Goal: Information Seeking & Learning: Find specific page/section

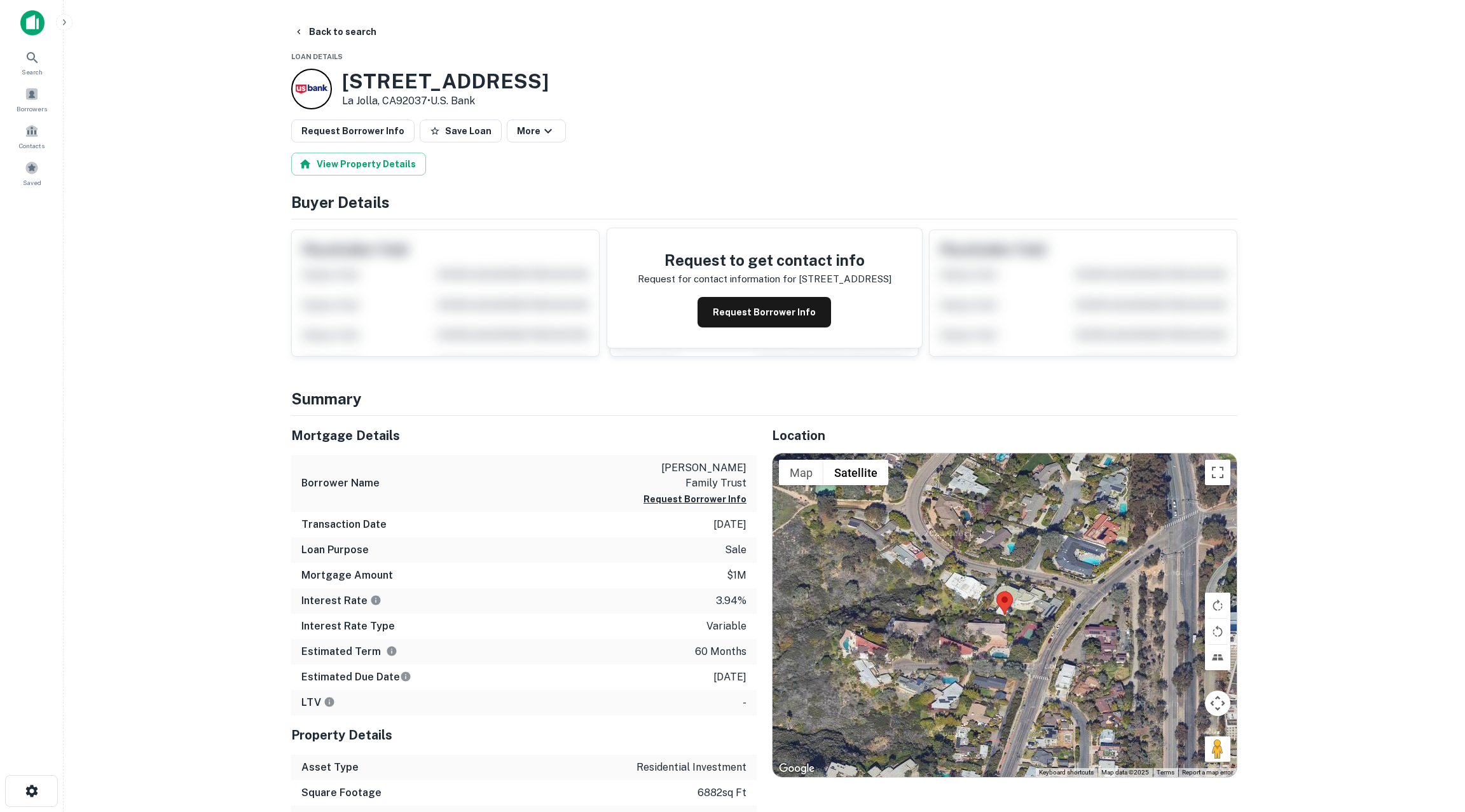
scroll to position [24, 0]
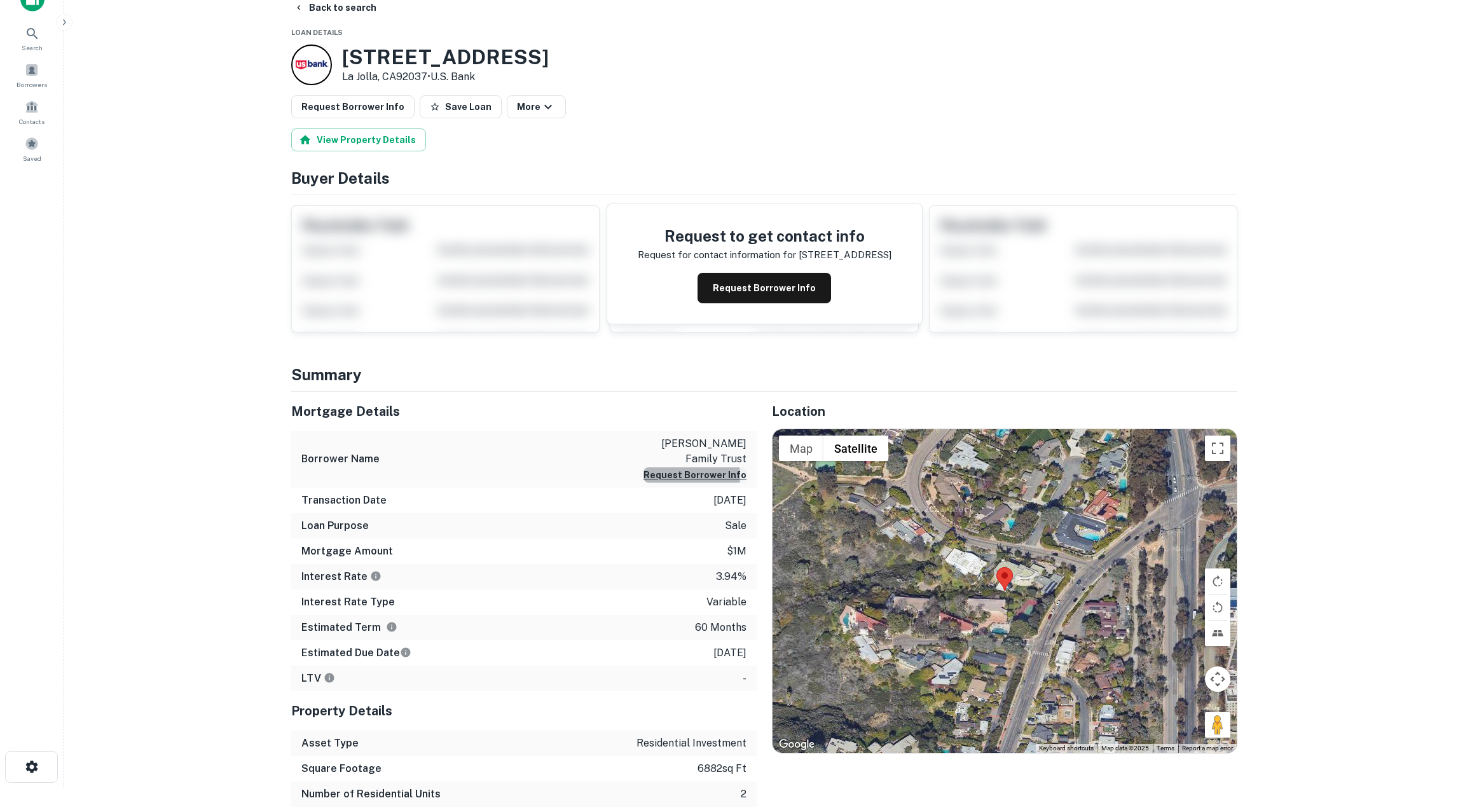
click at [679, 467] on button "Request Borrower Info" at bounding box center [695, 475] width 103 height 15
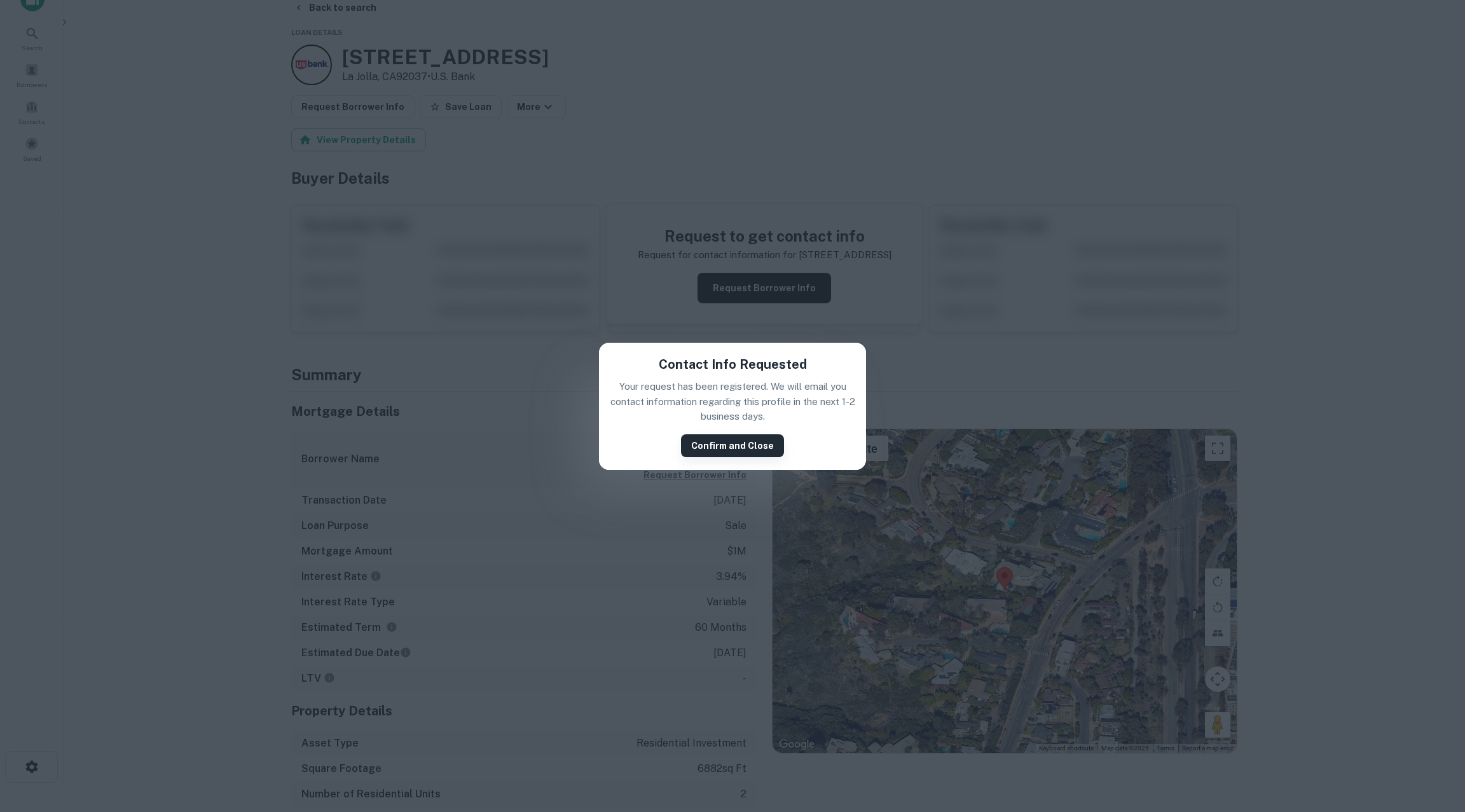
click at [703, 449] on button "Confirm and Close" at bounding box center [732, 446] width 103 height 23
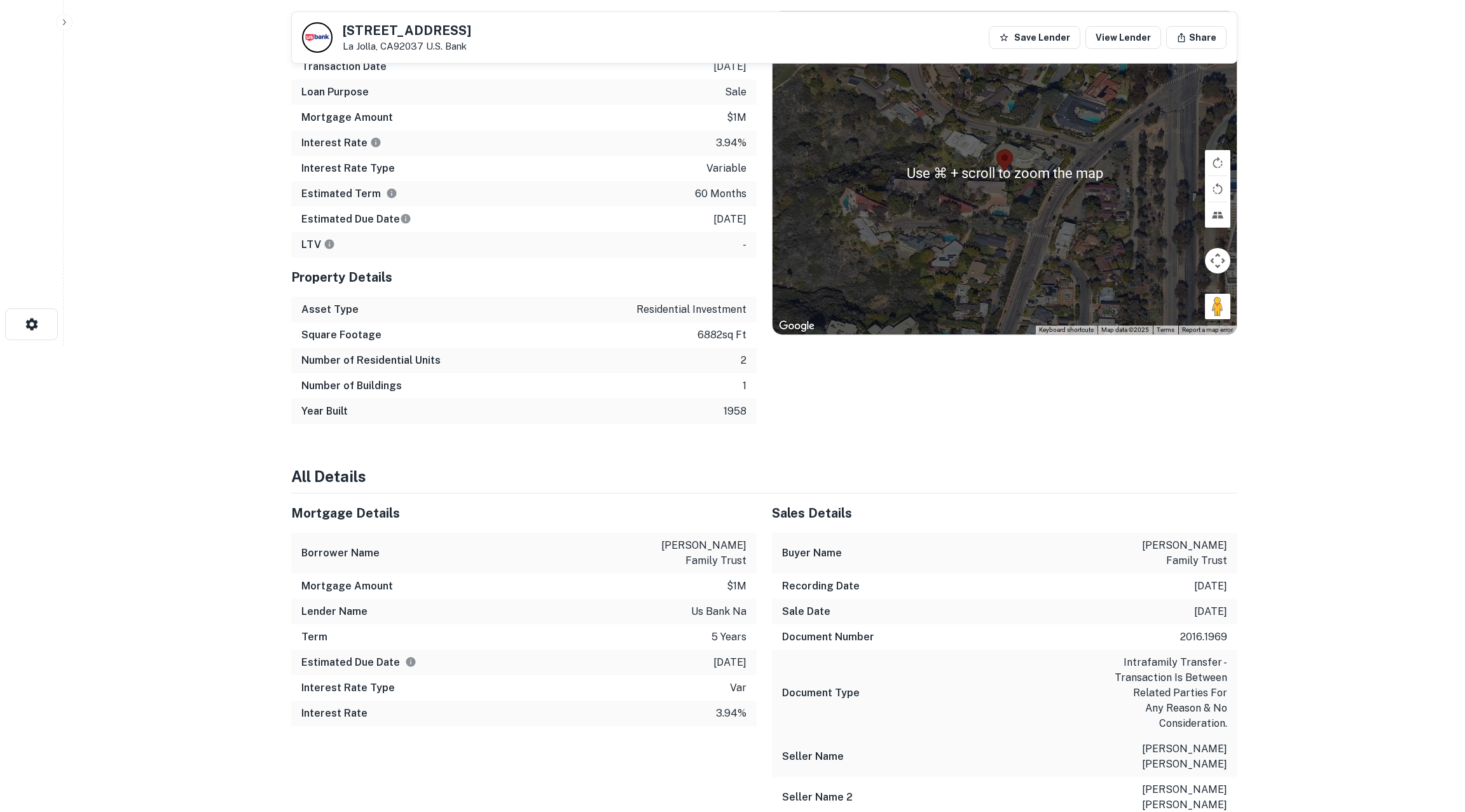
scroll to position [441, 0]
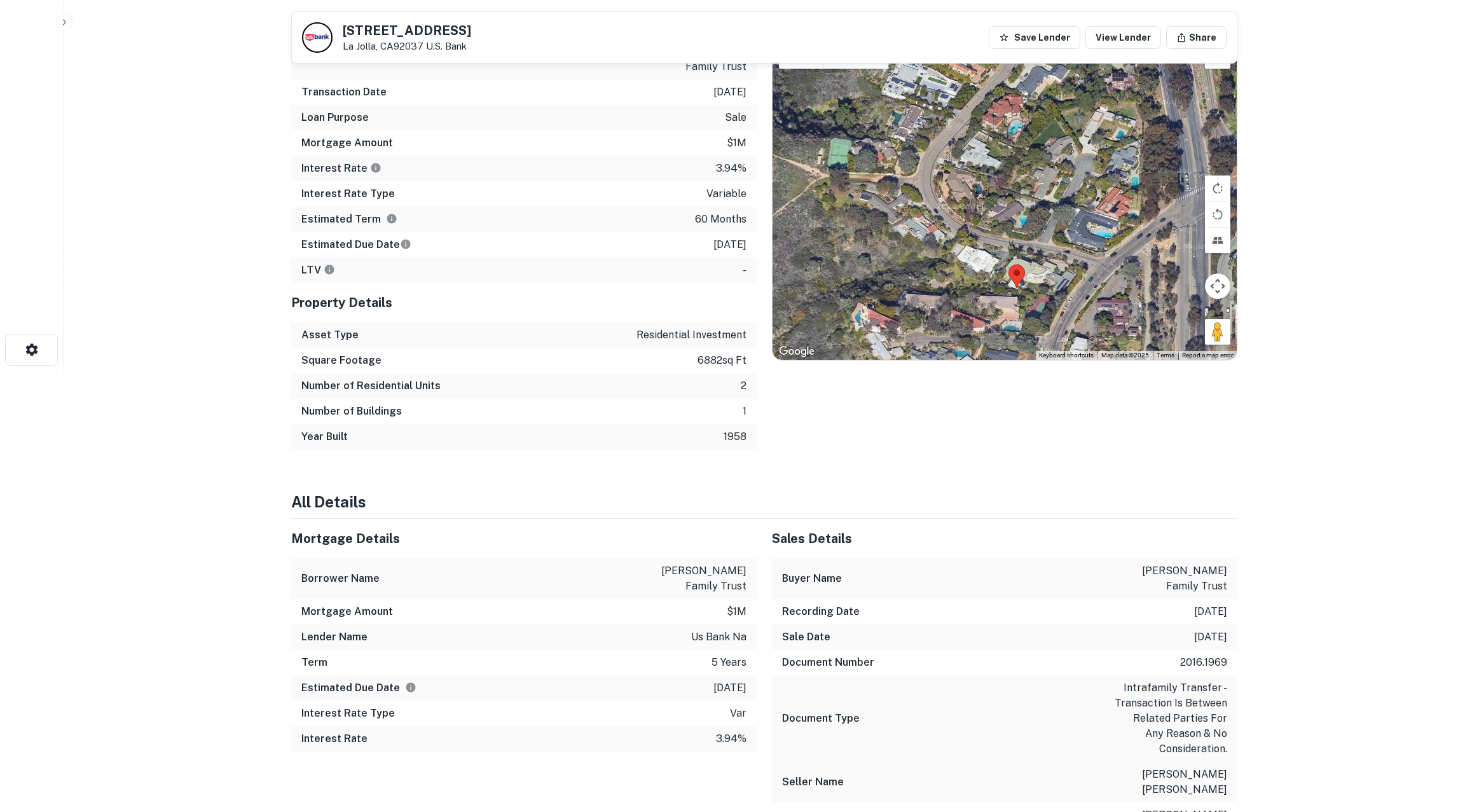
drag, startPoint x: 1097, startPoint y: 231, endPoint x: 1109, endPoint y: 335, distance: 104.7
click at [1112, 335] on div at bounding box center [1004, 198] width 464 height 324
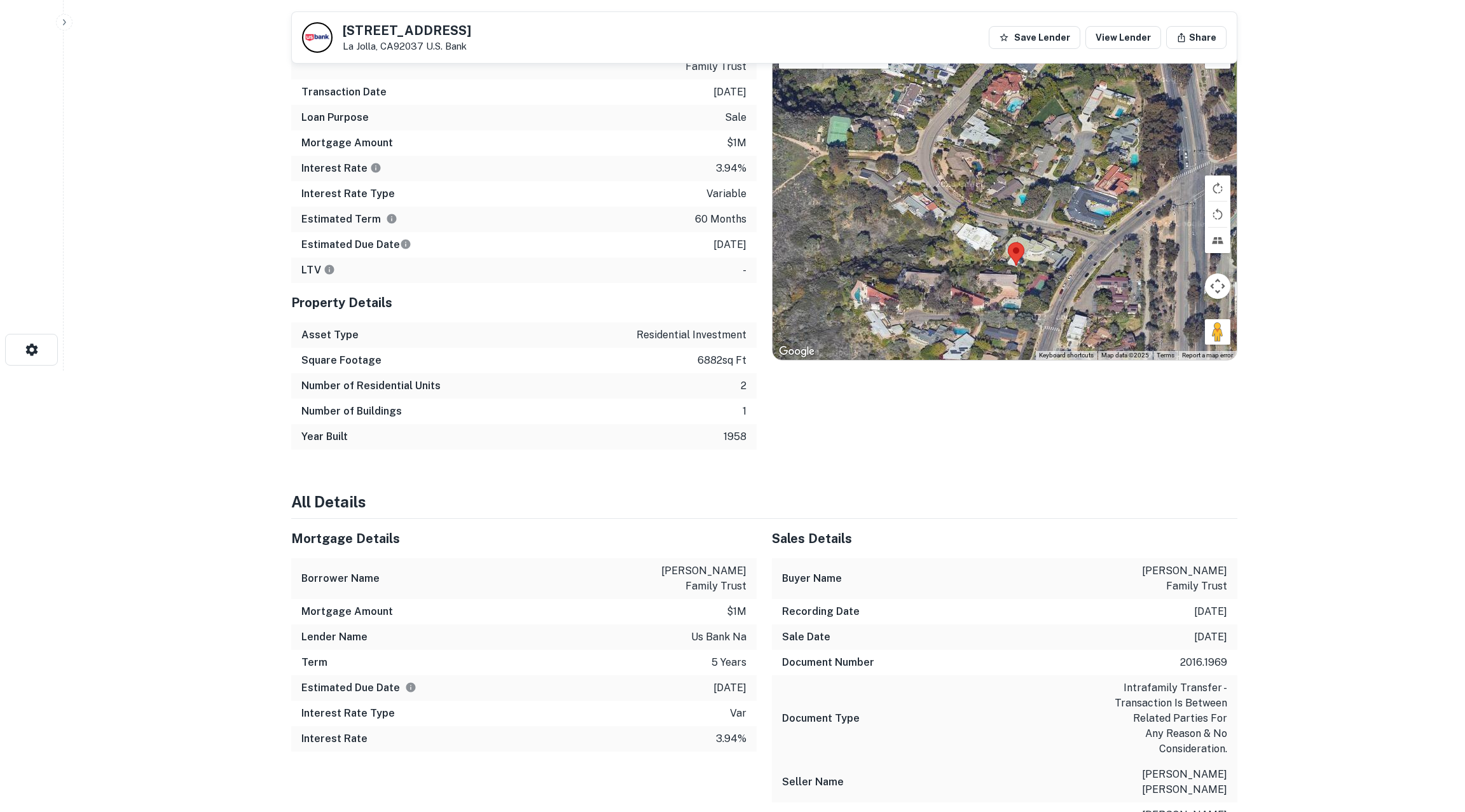
drag, startPoint x: 1061, startPoint y: 163, endPoint x: 1059, endPoint y: 133, distance: 30.1
click at [1059, 133] on div at bounding box center [1004, 198] width 464 height 324
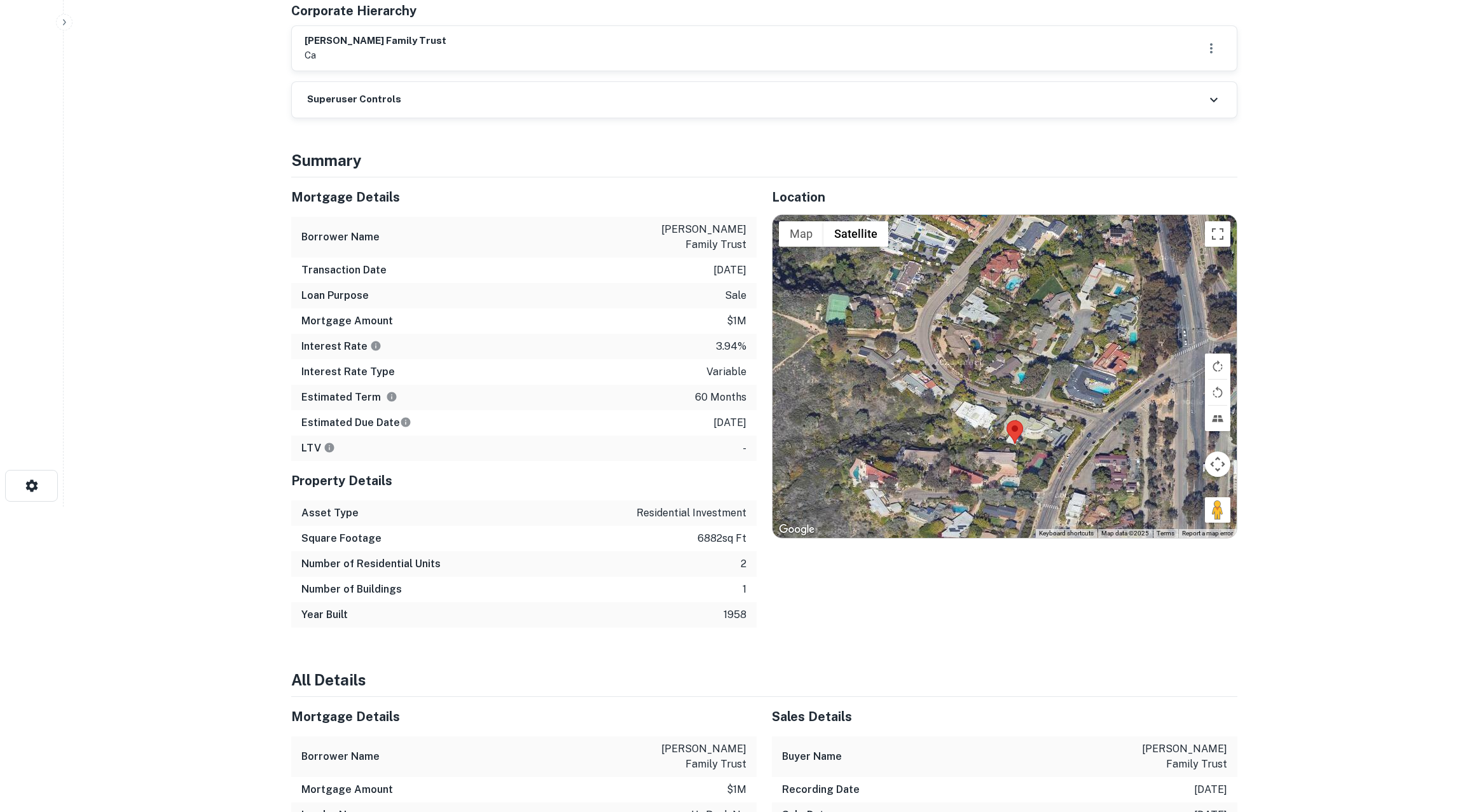
scroll to position [0, 0]
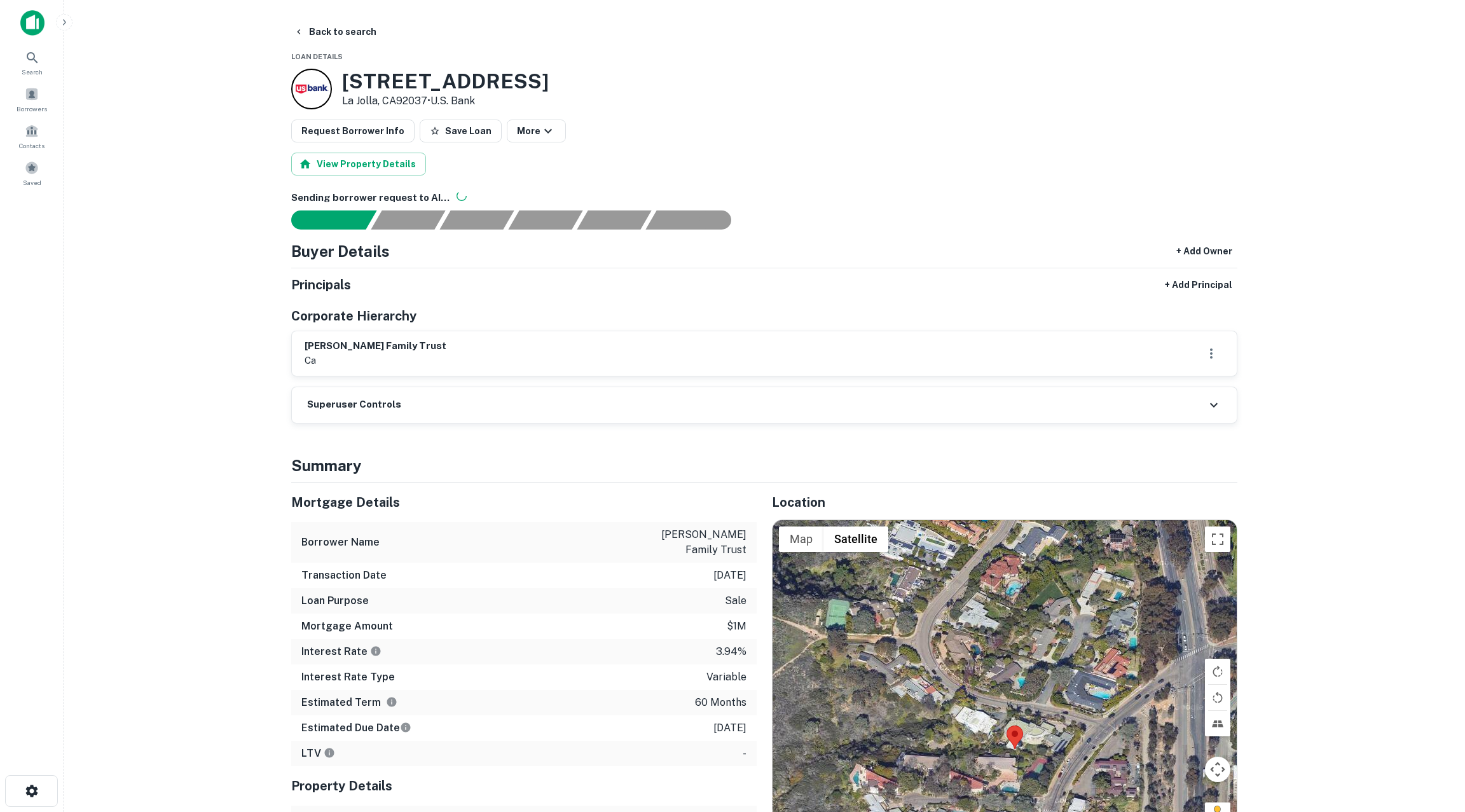
click at [665, 531] on p "massarat family trust" at bounding box center [689, 542] width 115 height 31
click at [33, 62] on icon at bounding box center [32, 57] width 15 height 15
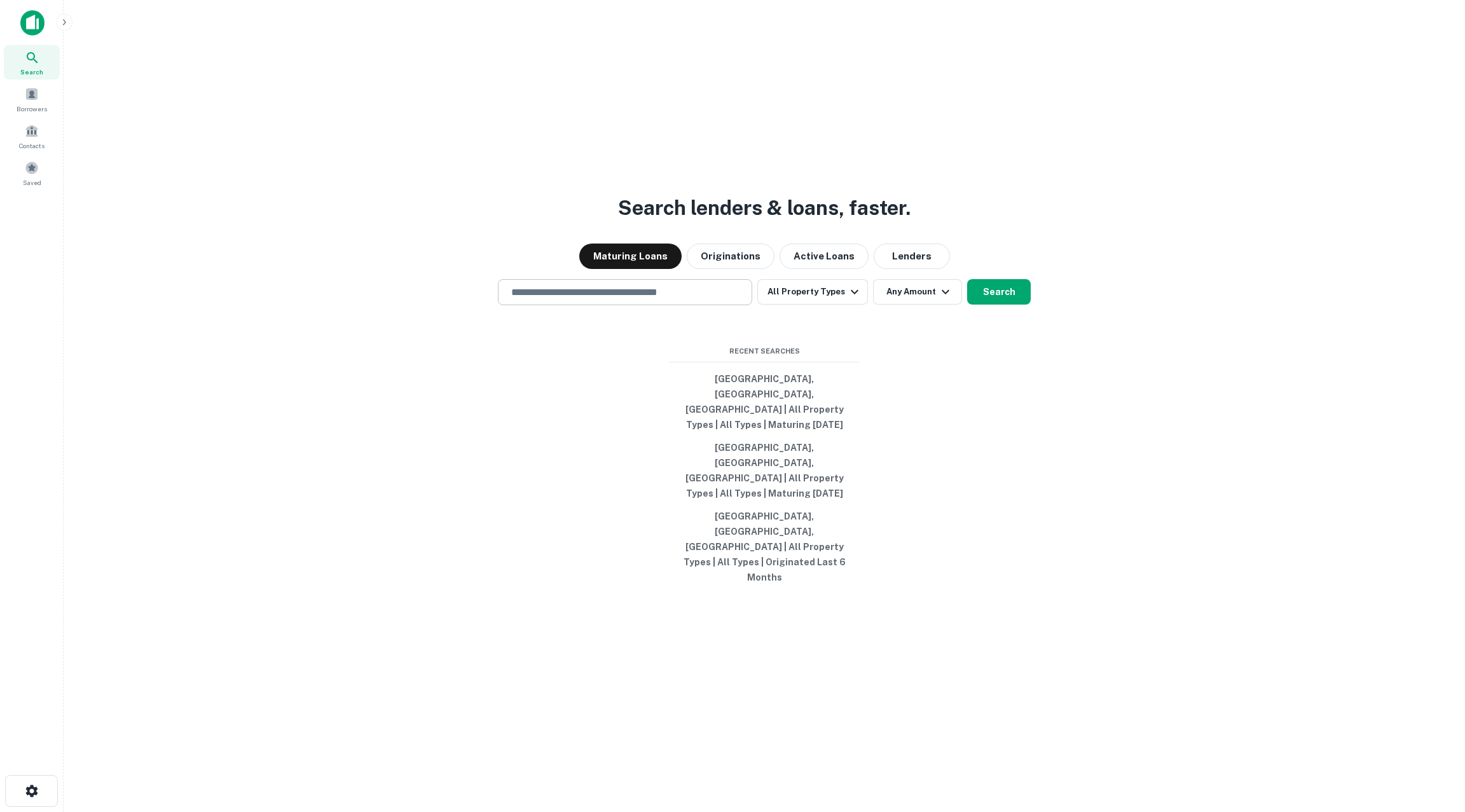
click at [538, 300] on input "text" at bounding box center [625, 292] width 243 height 15
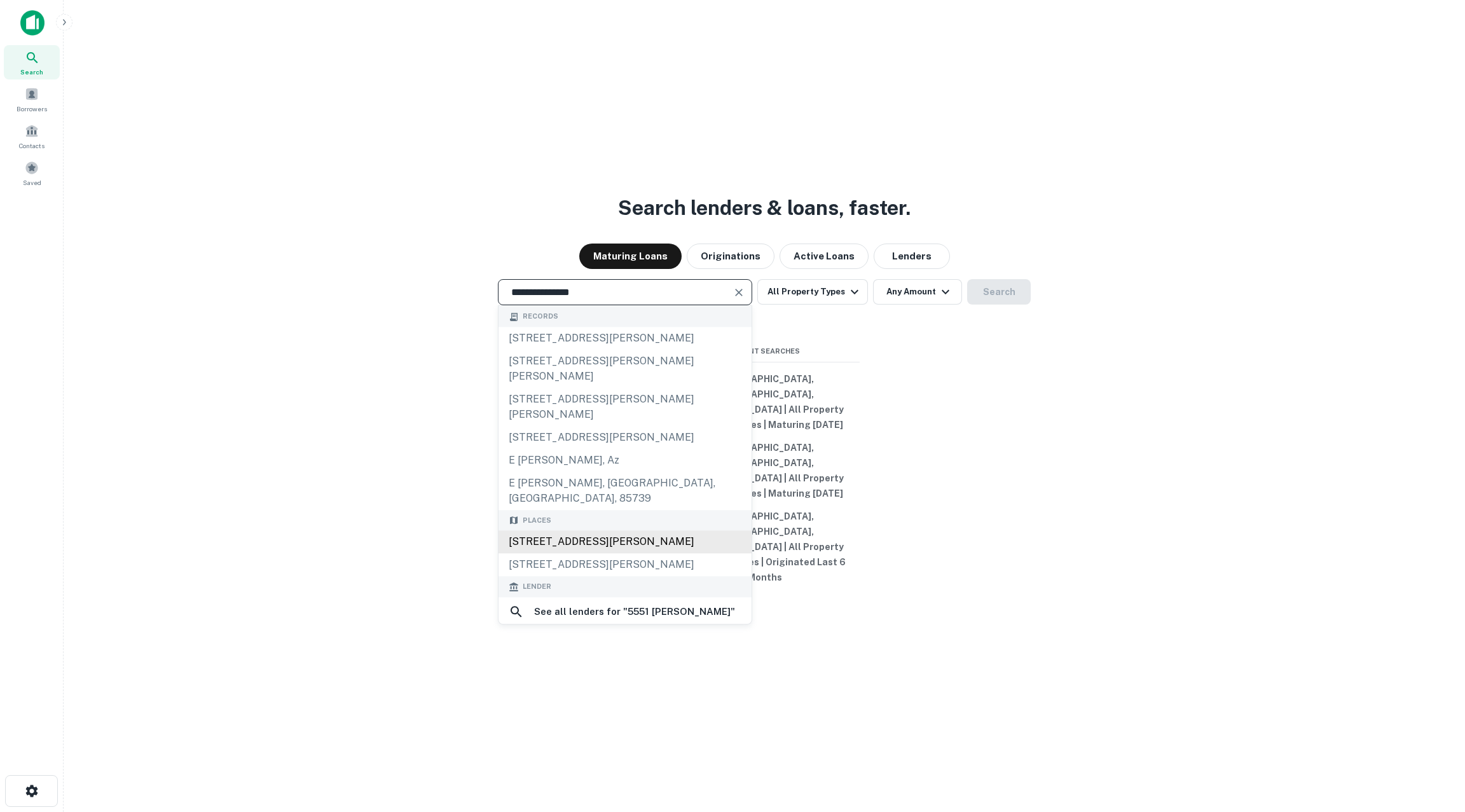
click at [581, 545] on div "[STREET_ADDRESS][PERSON_NAME]" at bounding box center [625, 542] width 253 height 23
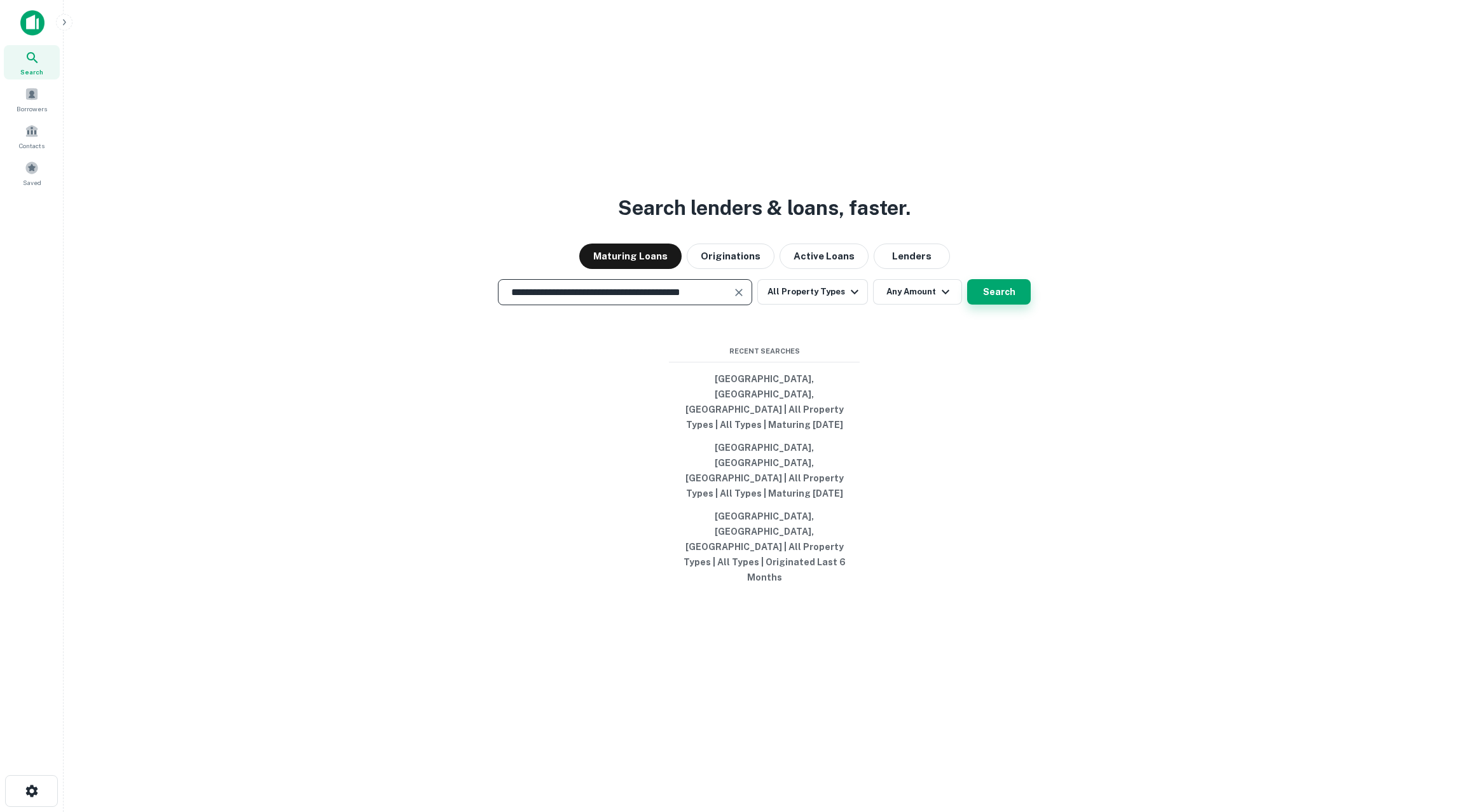
type input "**********"
click at [993, 305] on button "Search" at bounding box center [998, 291] width 64 height 26
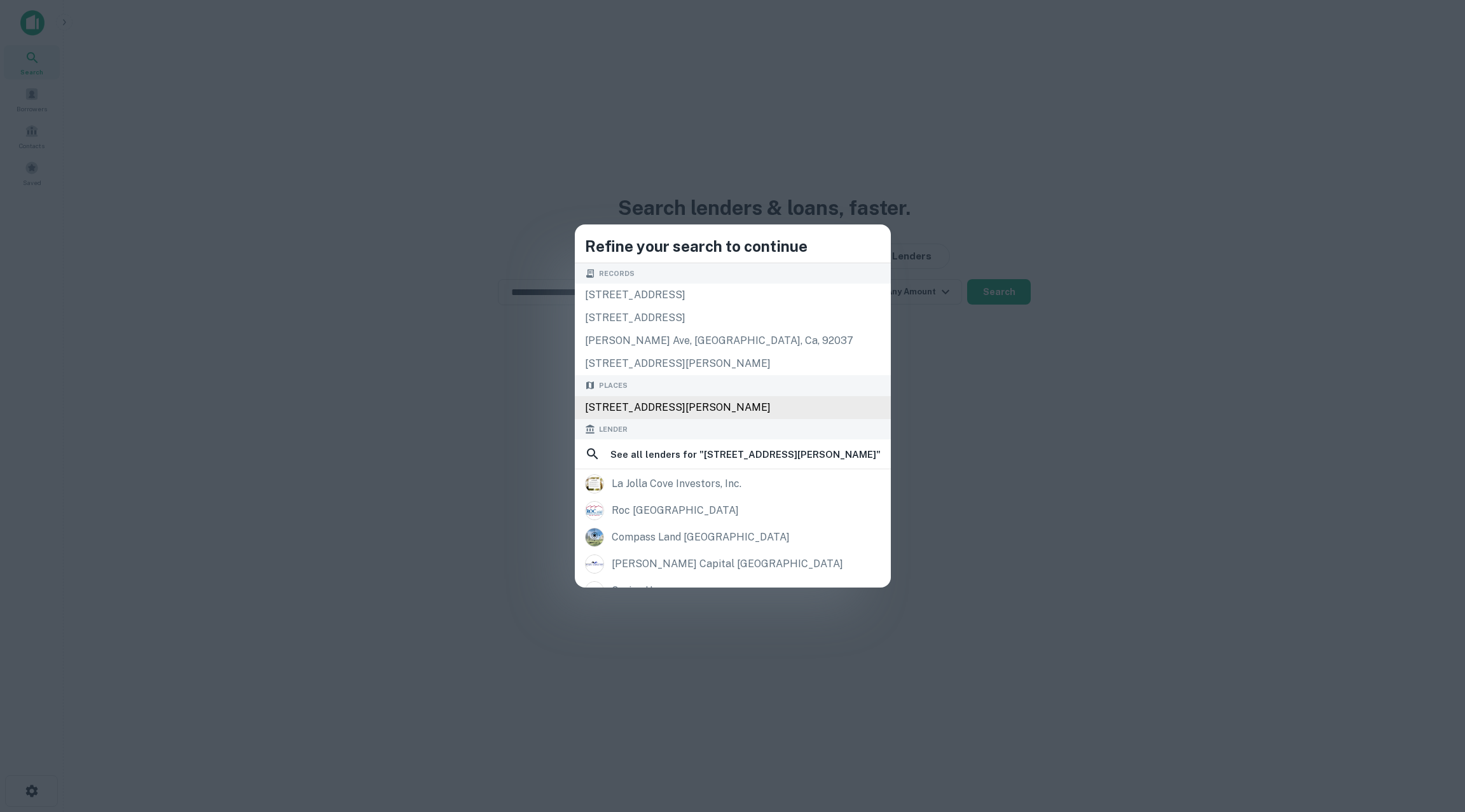
click at [694, 406] on div "[STREET_ADDRESS][PERSON_NAME]" at bounding box center [732, 408] width 316 height 23
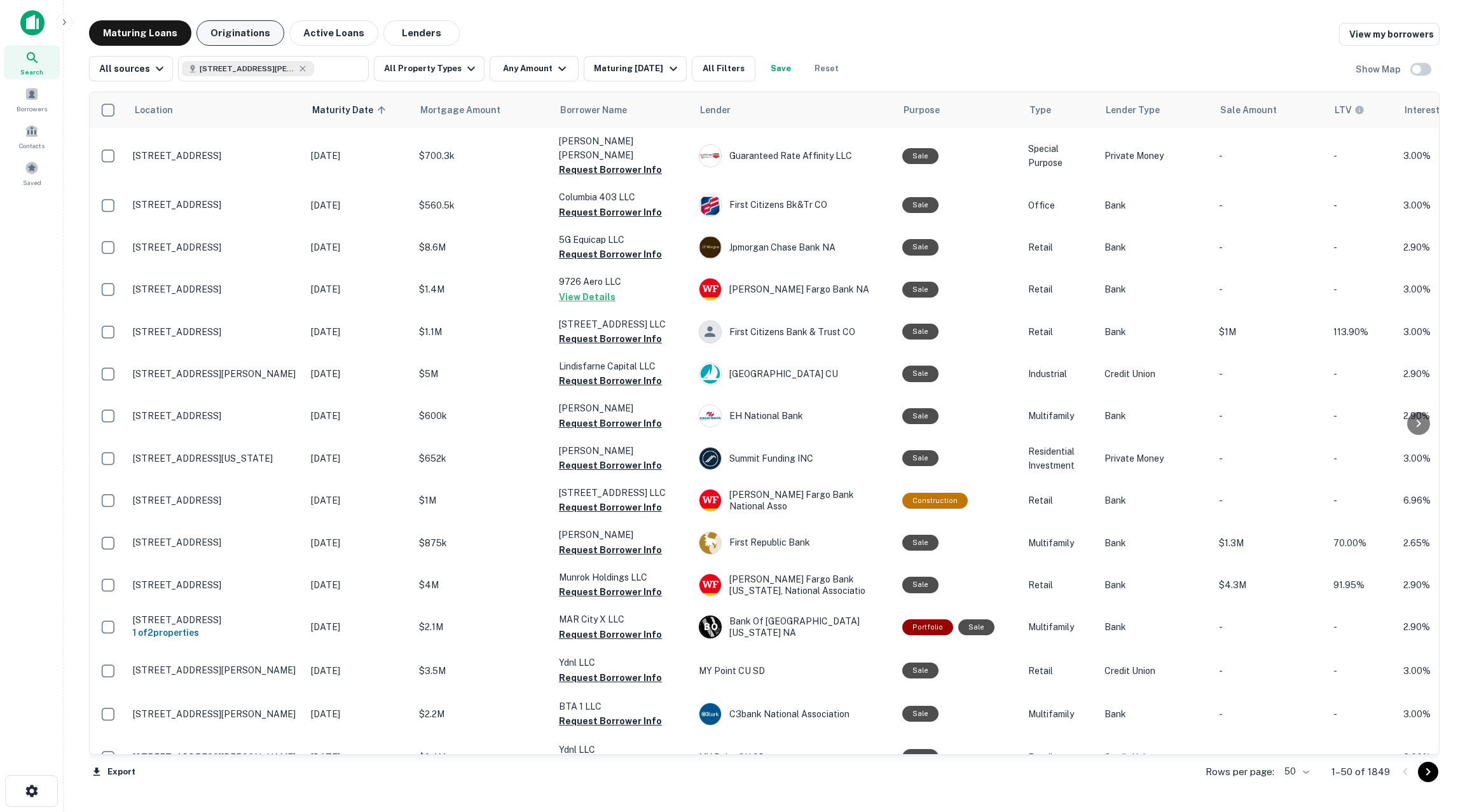
click at [229, 37] on button "Originations" at bounding box center [241, 32] width 88 height 26
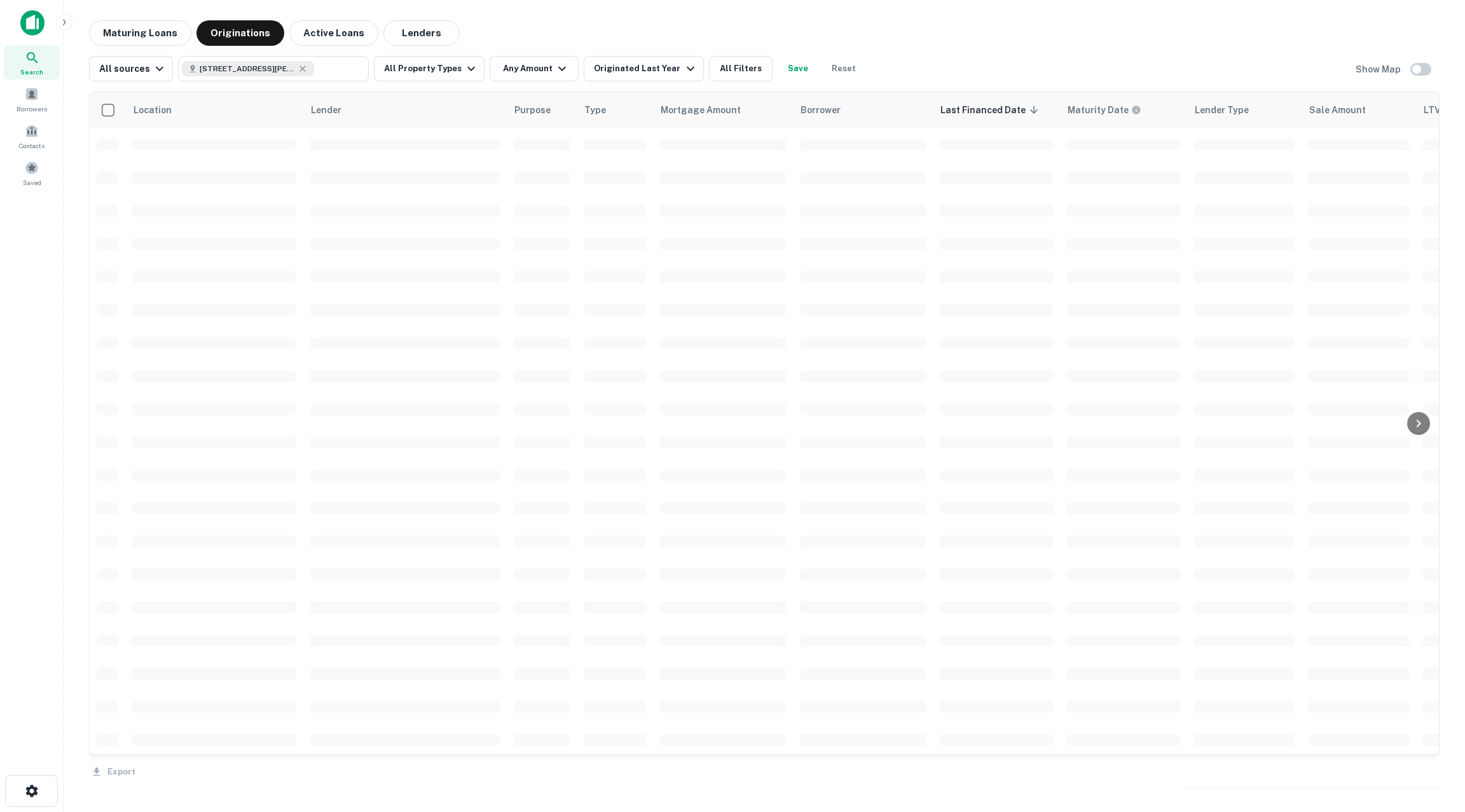
click at [345, 34] on button "Active Loans" at bounding box center [333, 32] width 89 height 26
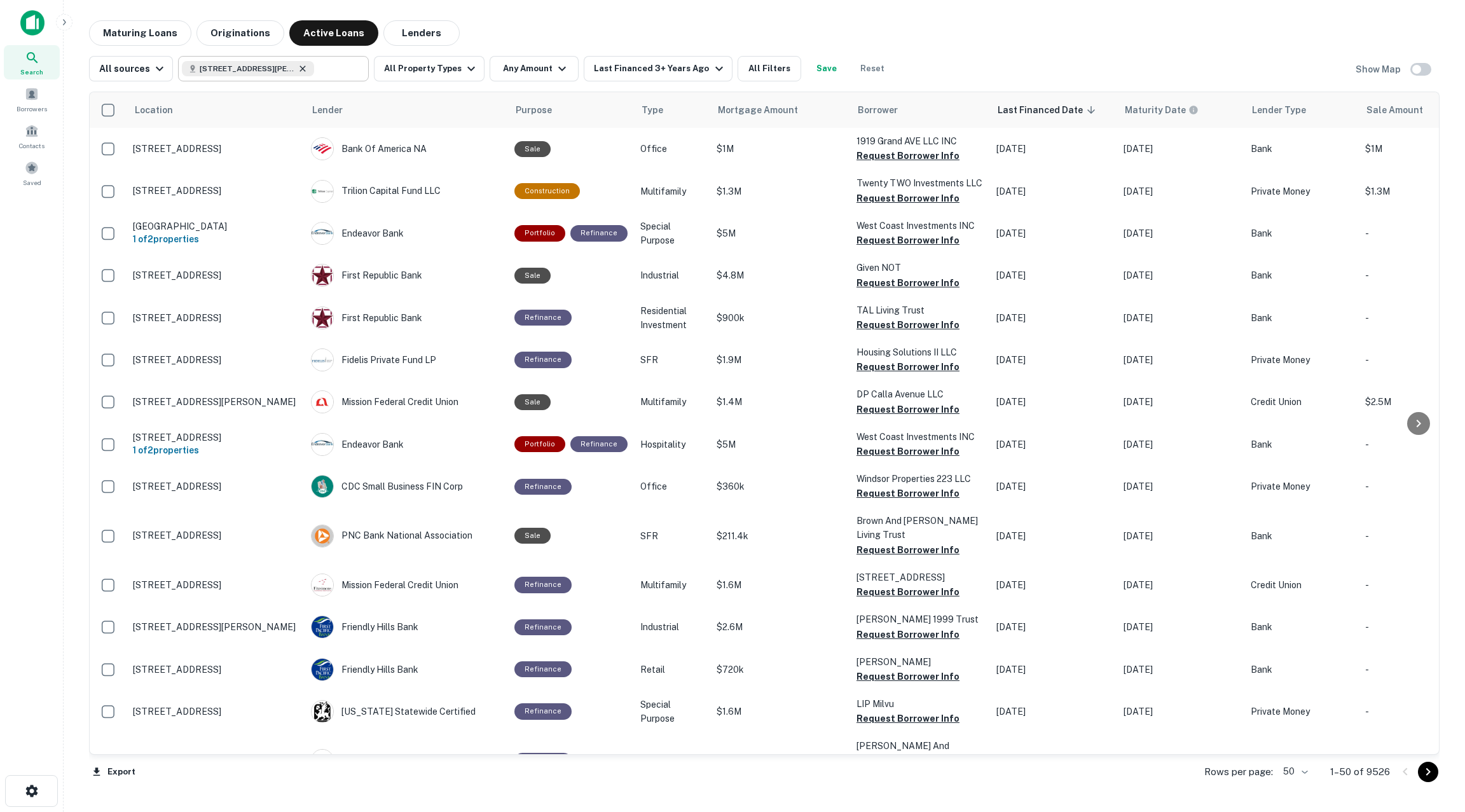
click at [302, 71] on icon at bounding box center [302, 69] width 10 height 10
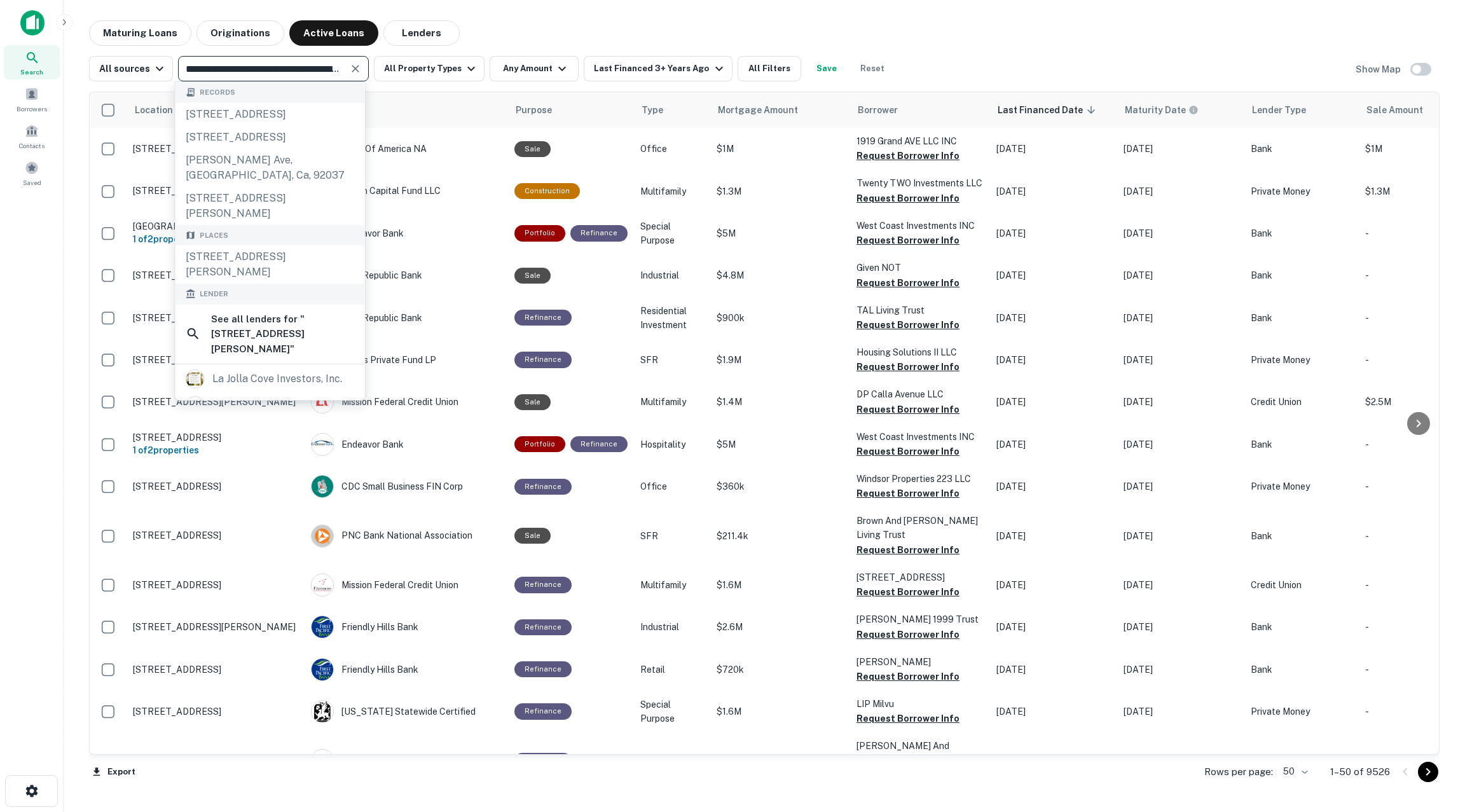
click at [300, 69] on input "**********" at bounding box center [262, 68] width 162 height 17
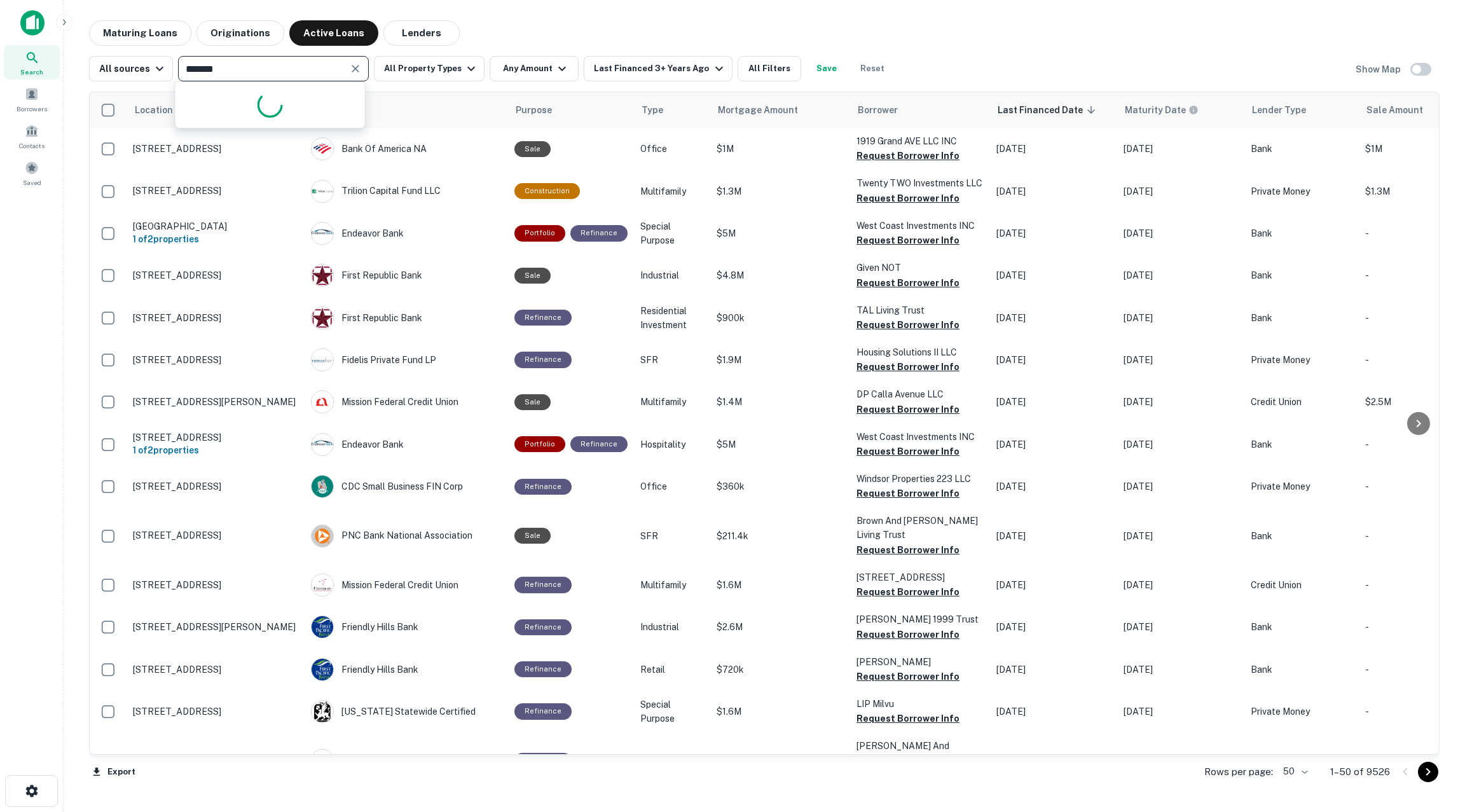
type input "********"
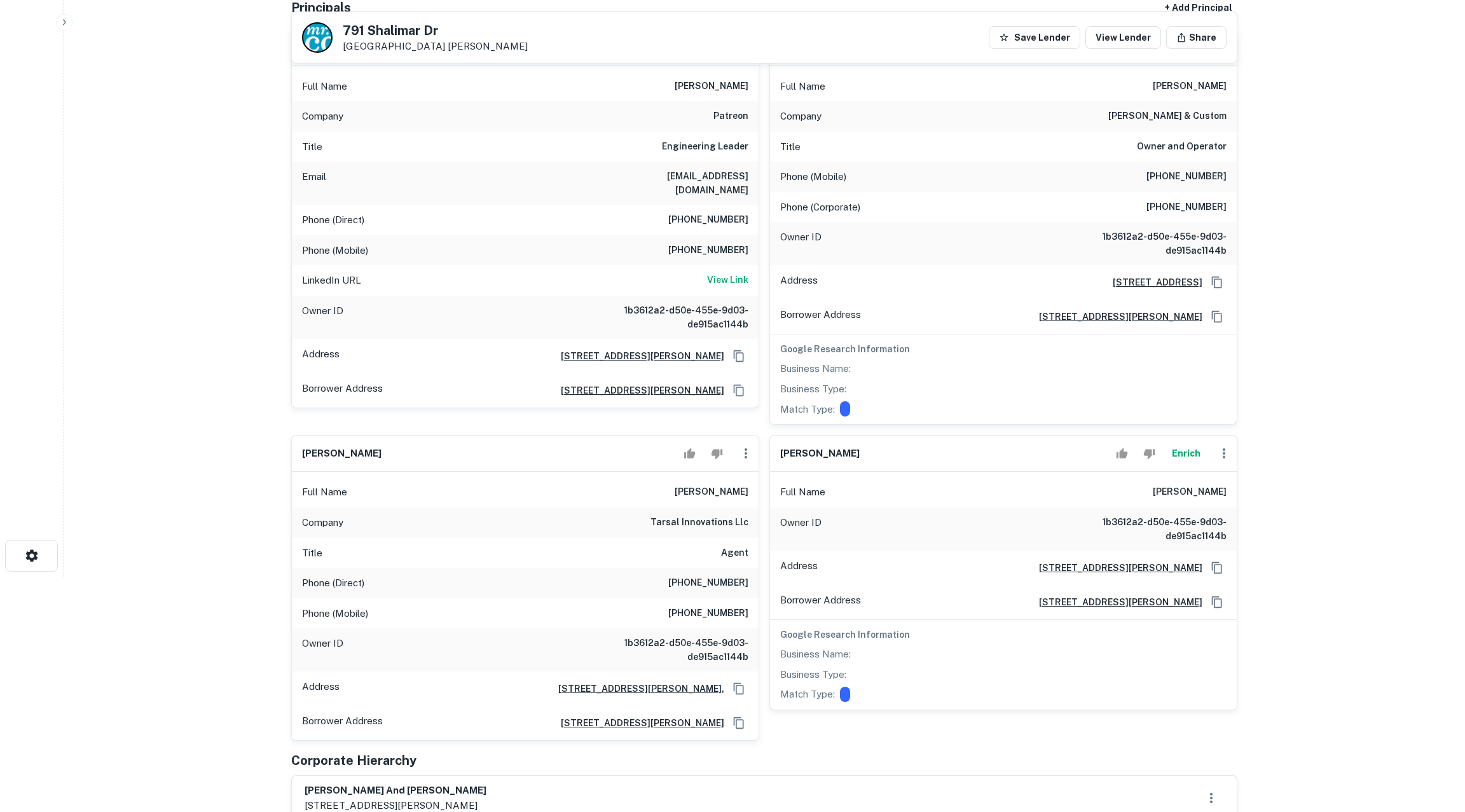
scroll to position [26, 0]
